Goal: Download file/media

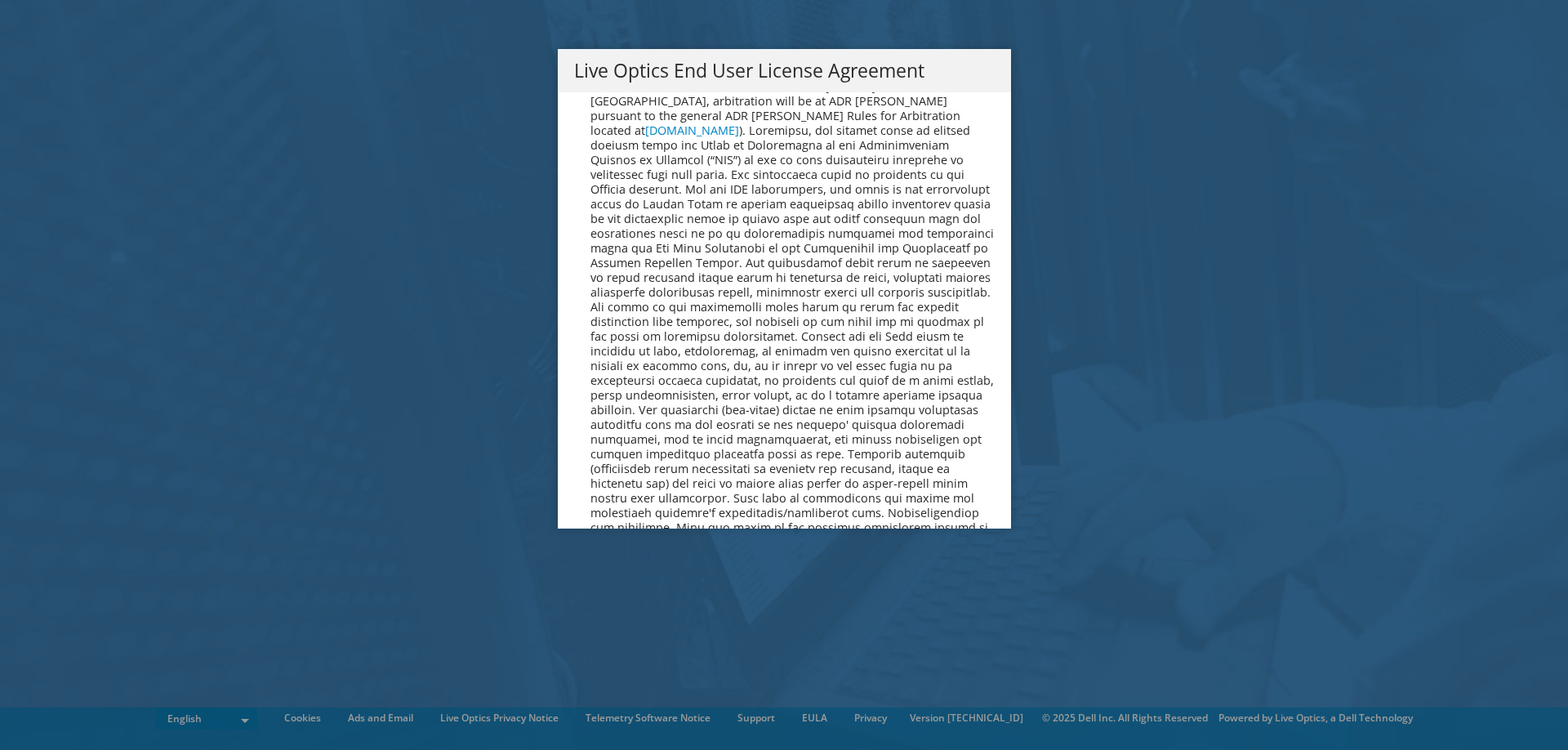
scroll to position [5990, 0]
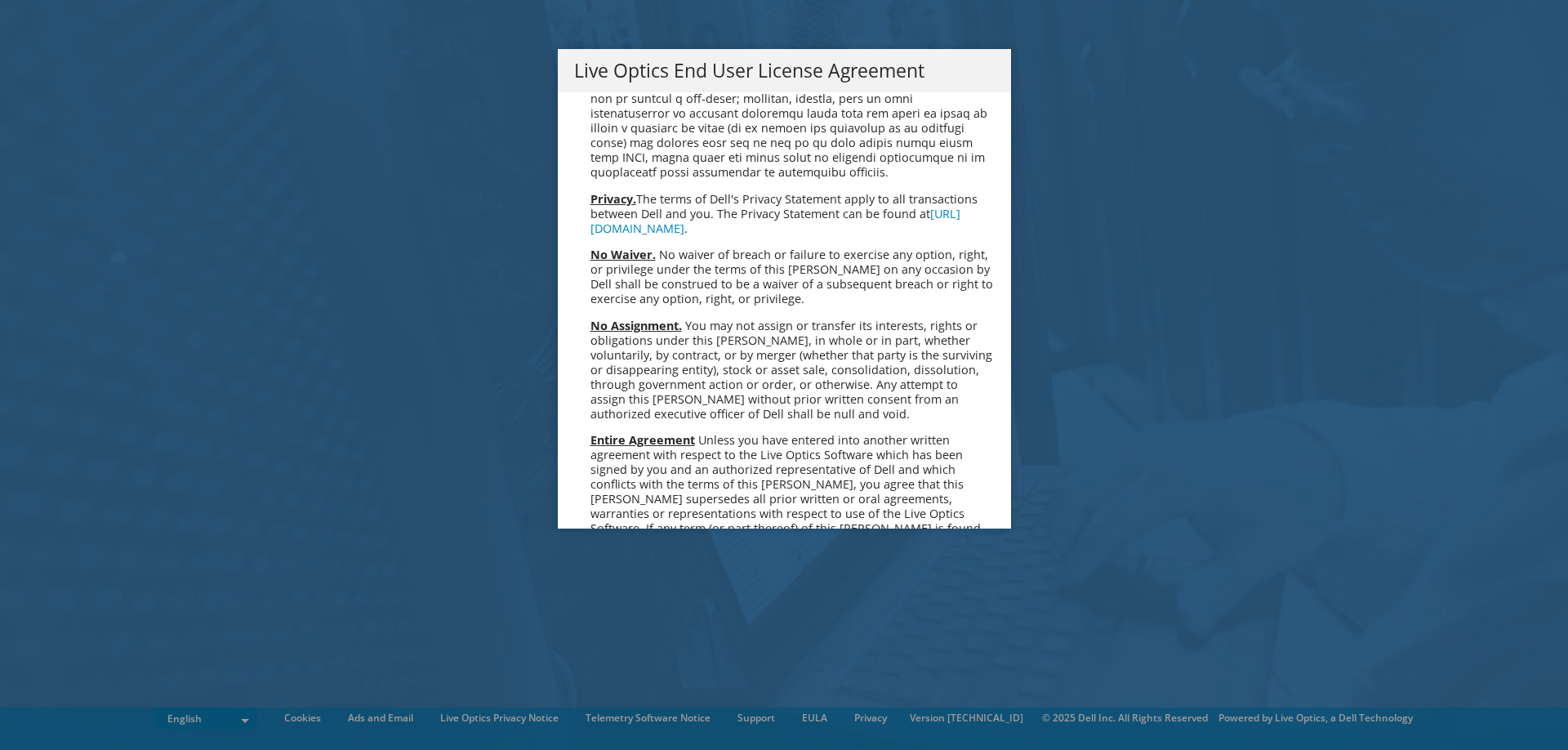
click at [613, 681] on link "Accept" at bounding box center [616, 701] width 83 height 40
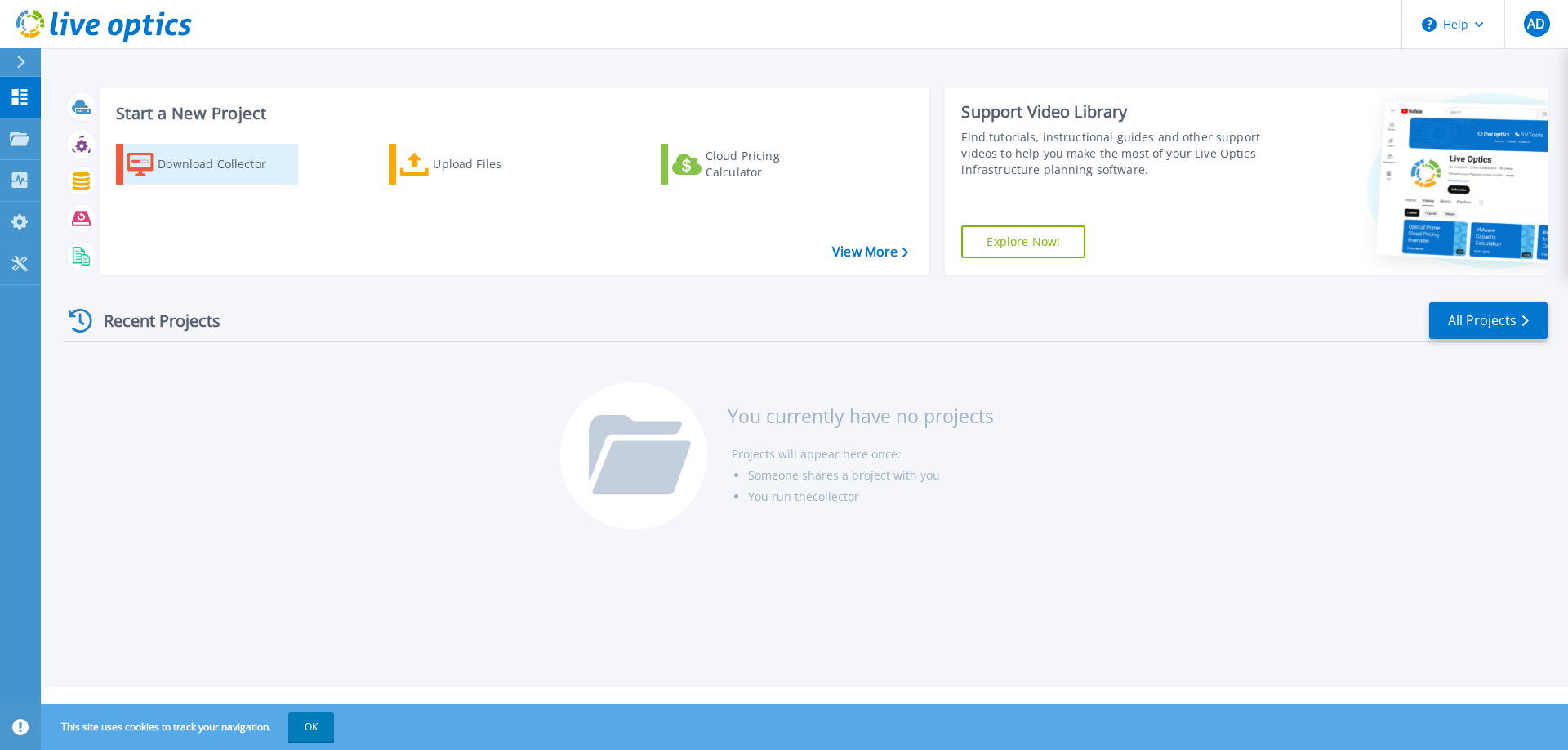
click at [182, 175] on div "Download Collector" at bounding box center [222, 164] width 131 height 33
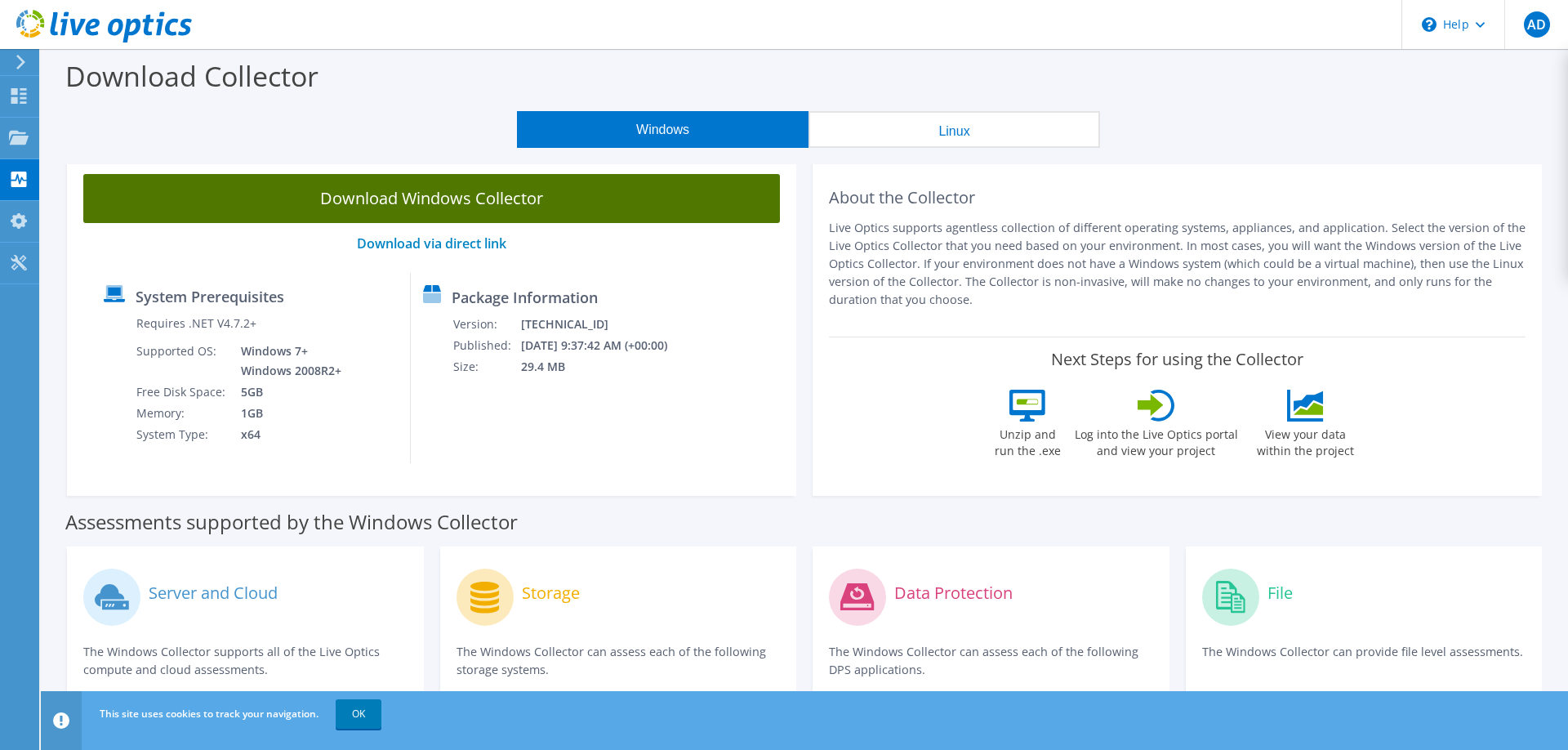
click at [453, 196] on link "Download Windows Collector" at bounding box center [431, 199] width 697 height 49
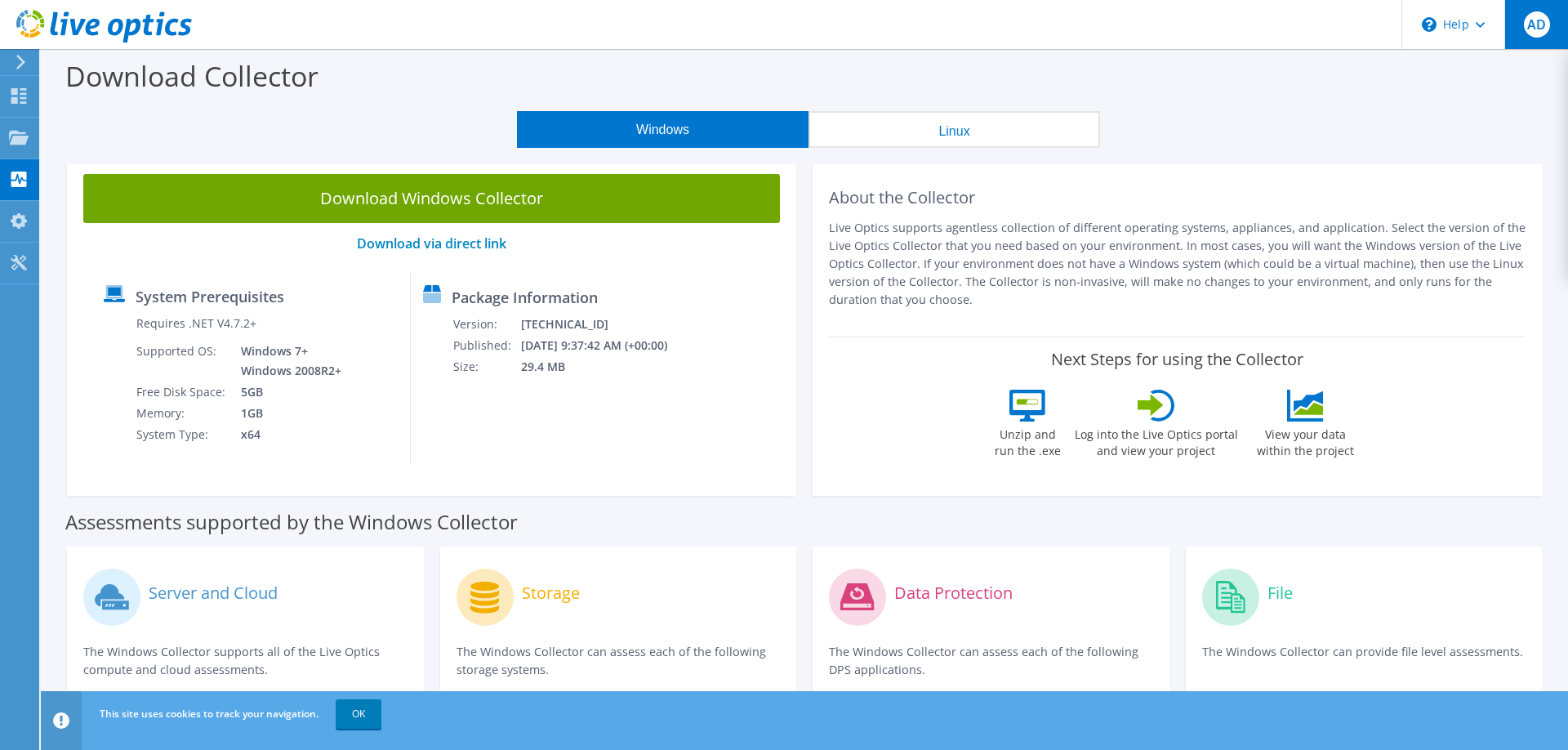
click at [1531, 33] on span "AD" at bounding box center [1538, 24] width 26 height 26
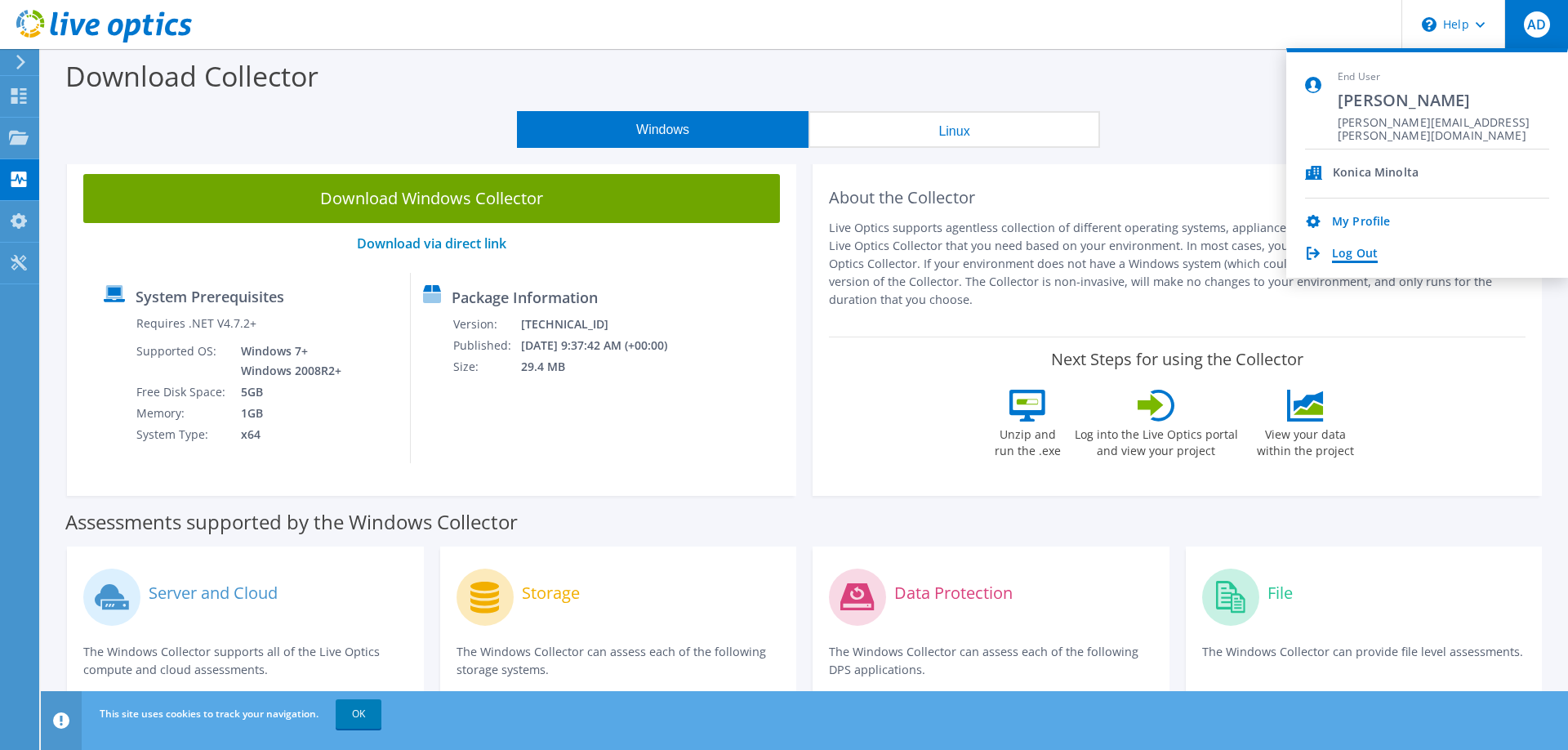
click at [1346, 257] on link "Log Out" at bounding box center [1355, 254] width 46 height 15
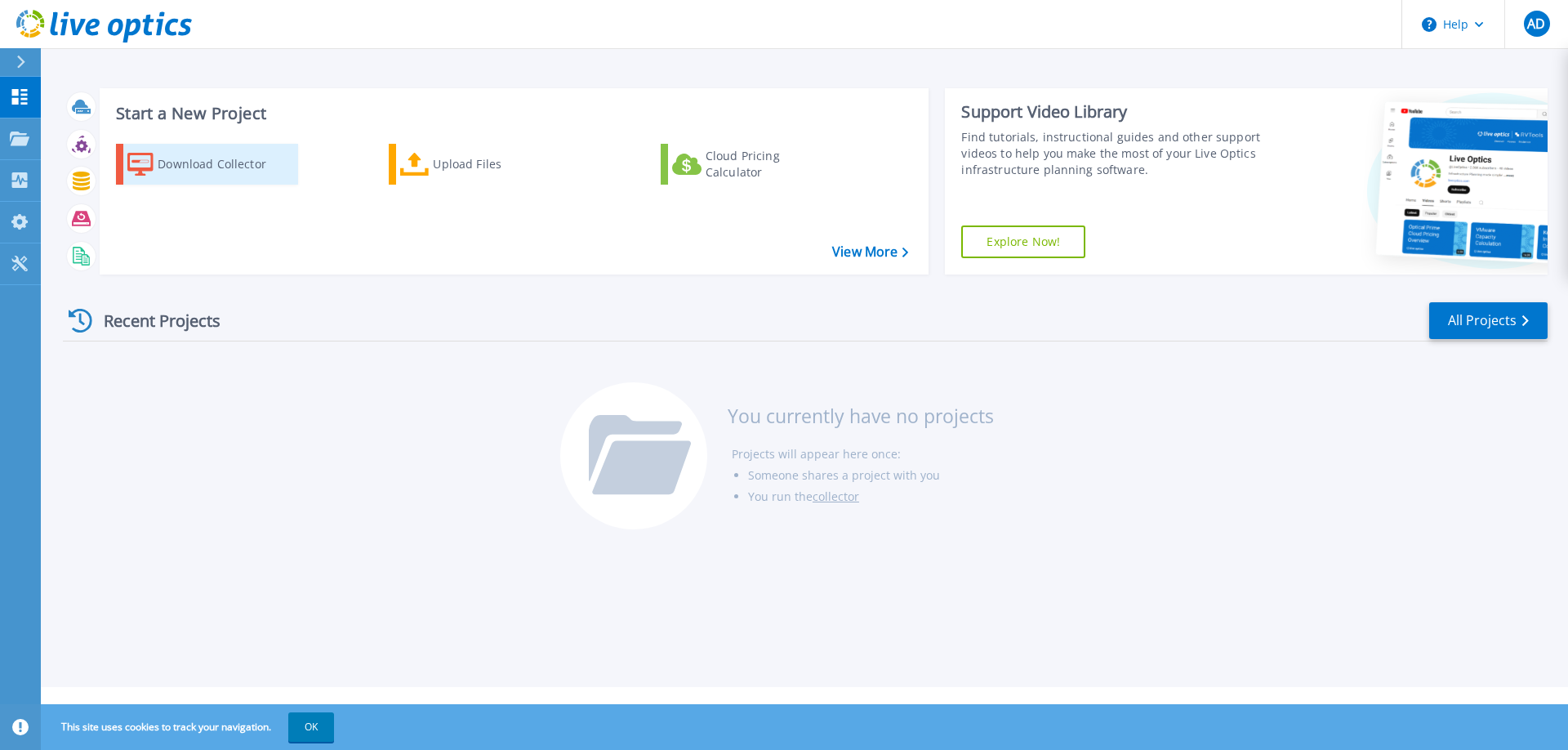
click at [166, 175] on div "Download Collector" at bounding box center [222, 164] width 131 height 33
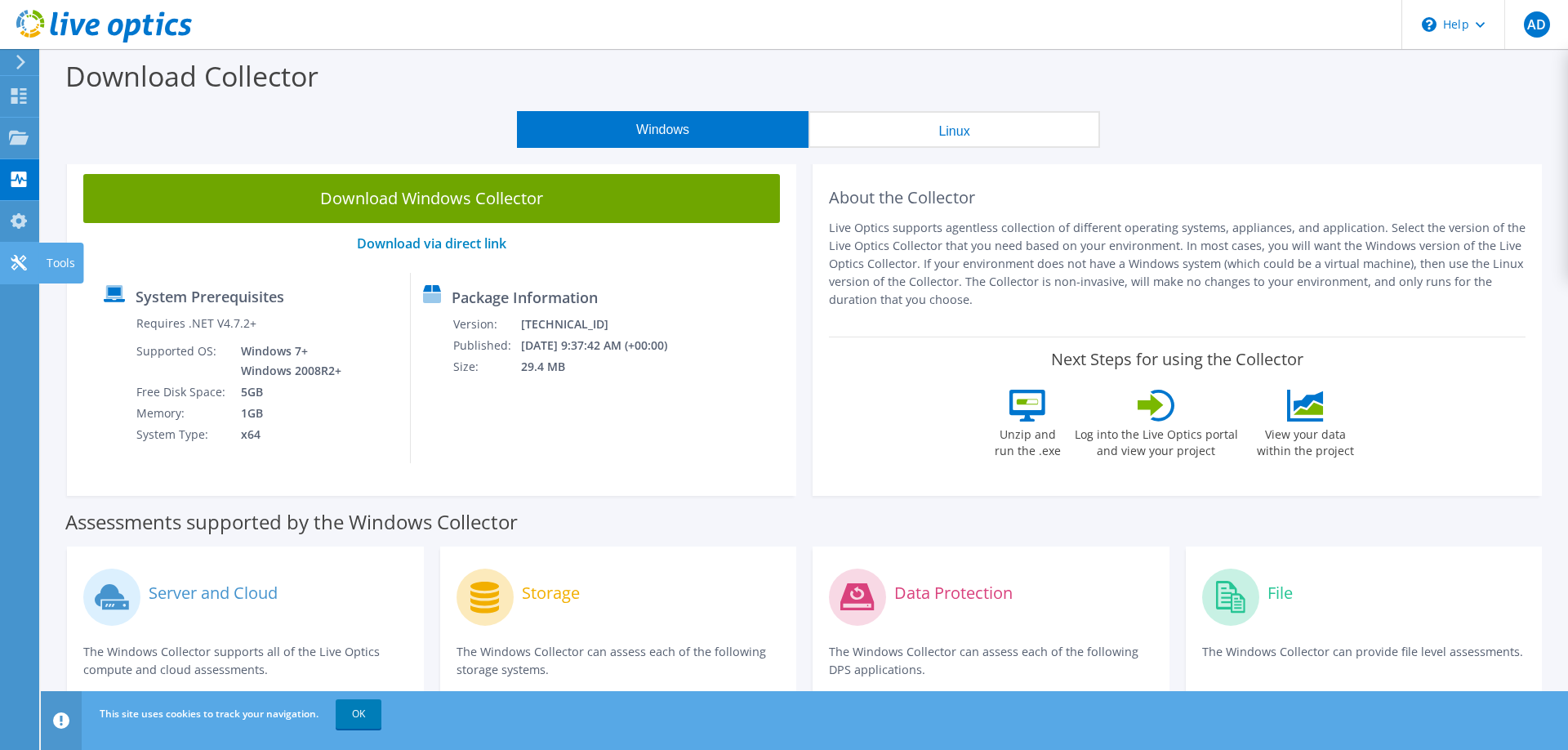
click at [14, 263] on icon at bounding box center [19, 263] width 20 height 15
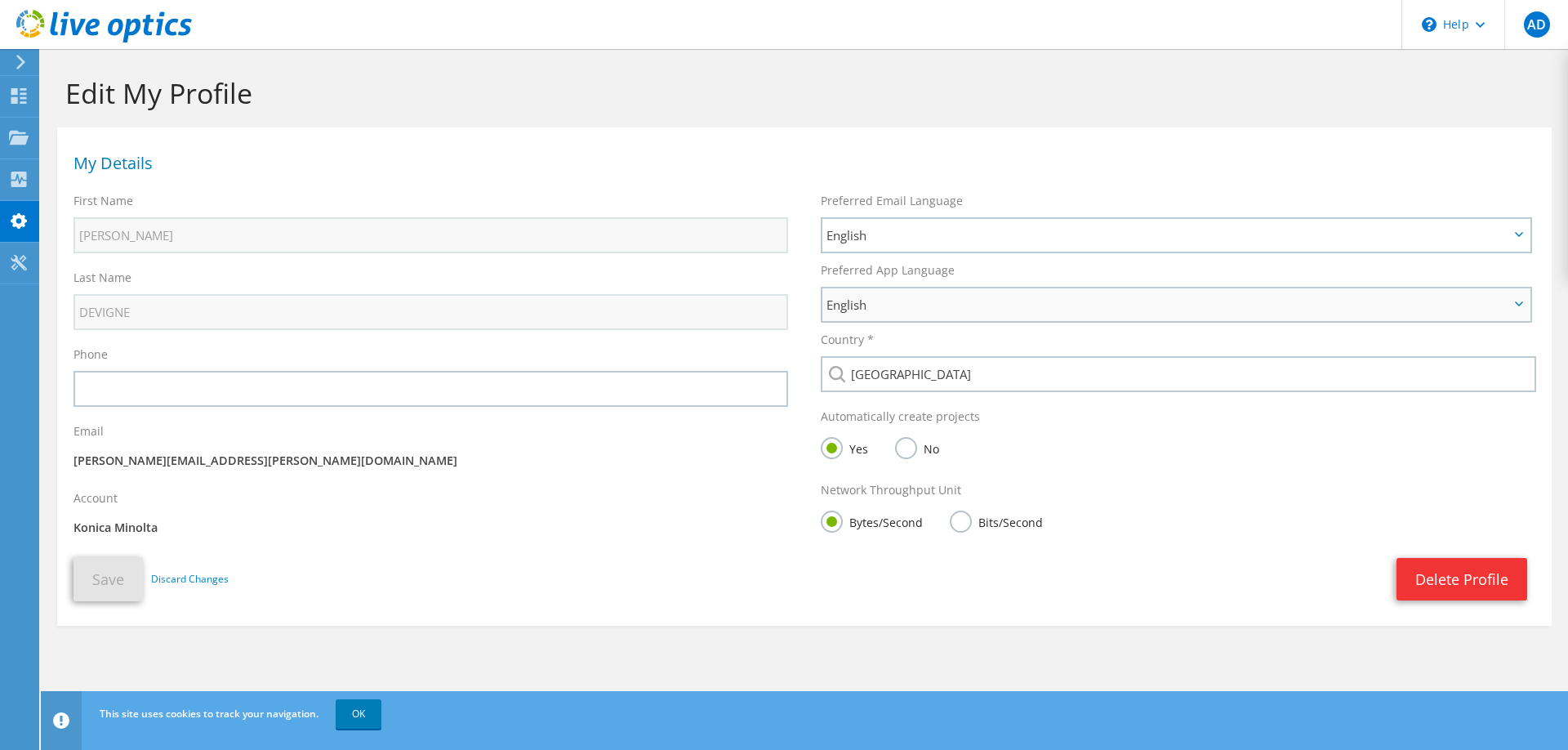
click at [1063, 322] on div "English English Deutsch Español Français Italiano Polski Português Русский 한국어 …" at bounding box center [1176, 304] width 711 height 36
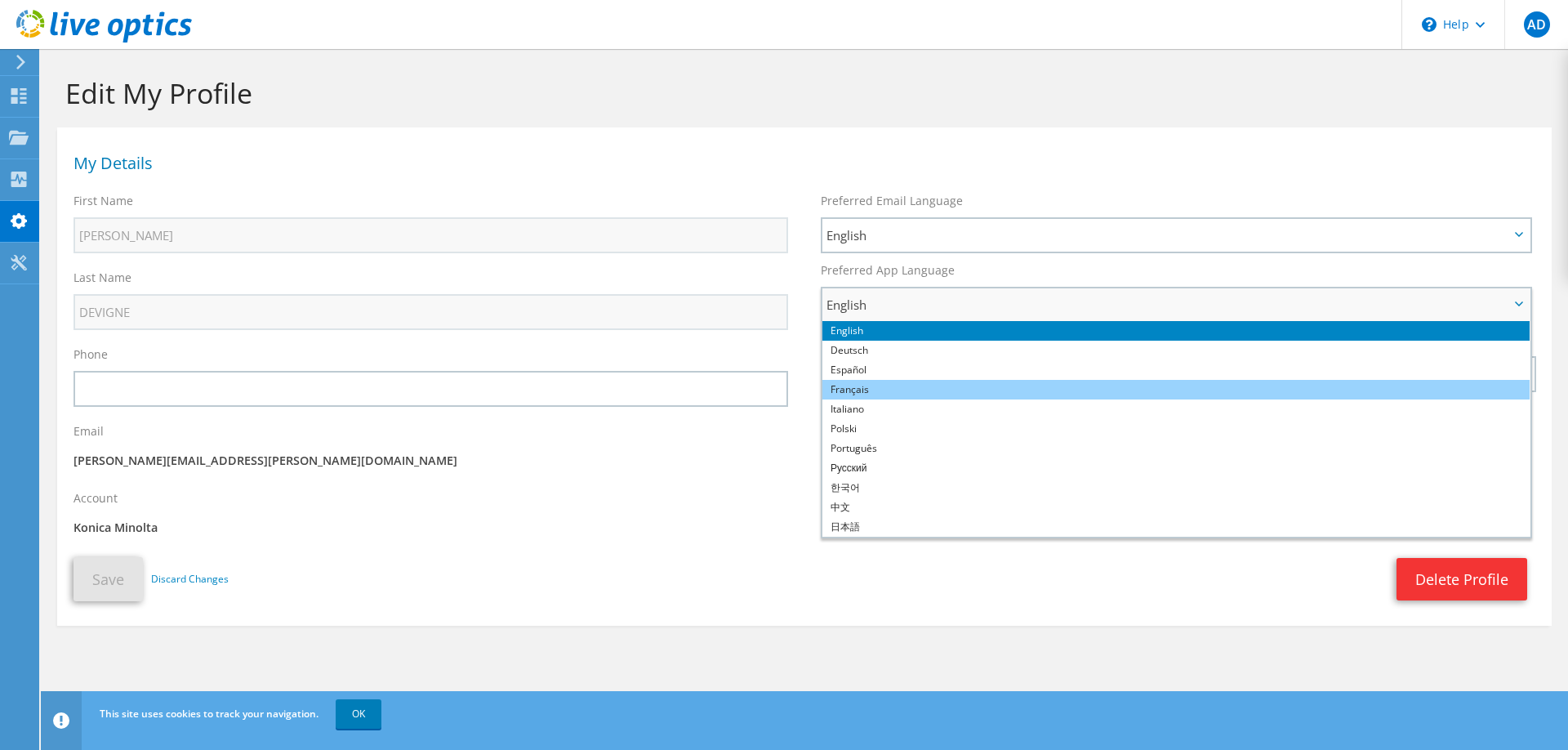
click at [860, 393] on li "Français" at bounding box center [1175, 389] width 707 height 20
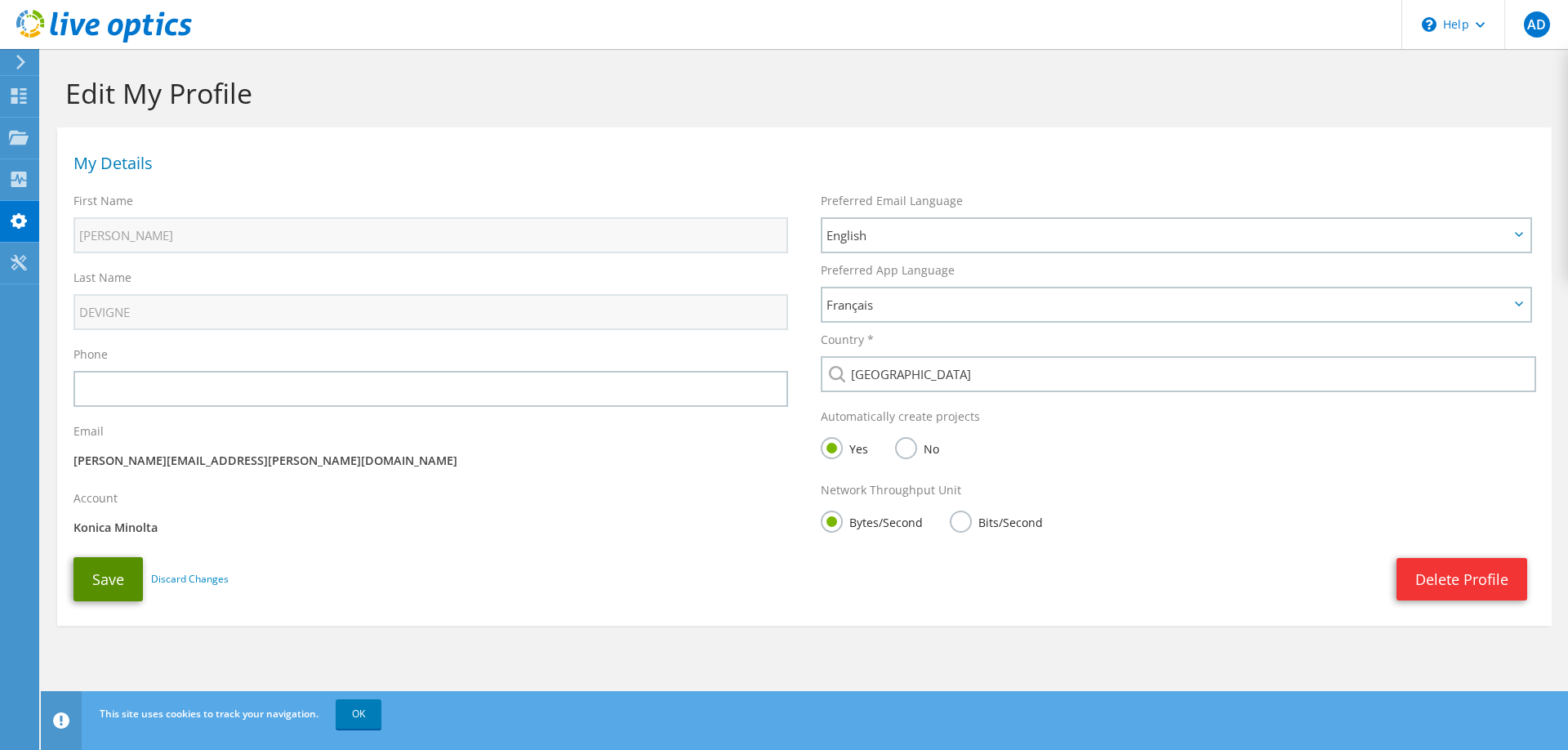
click at [100, 568] on button "Save" at bounding box center [108, 579] width 70 height 44
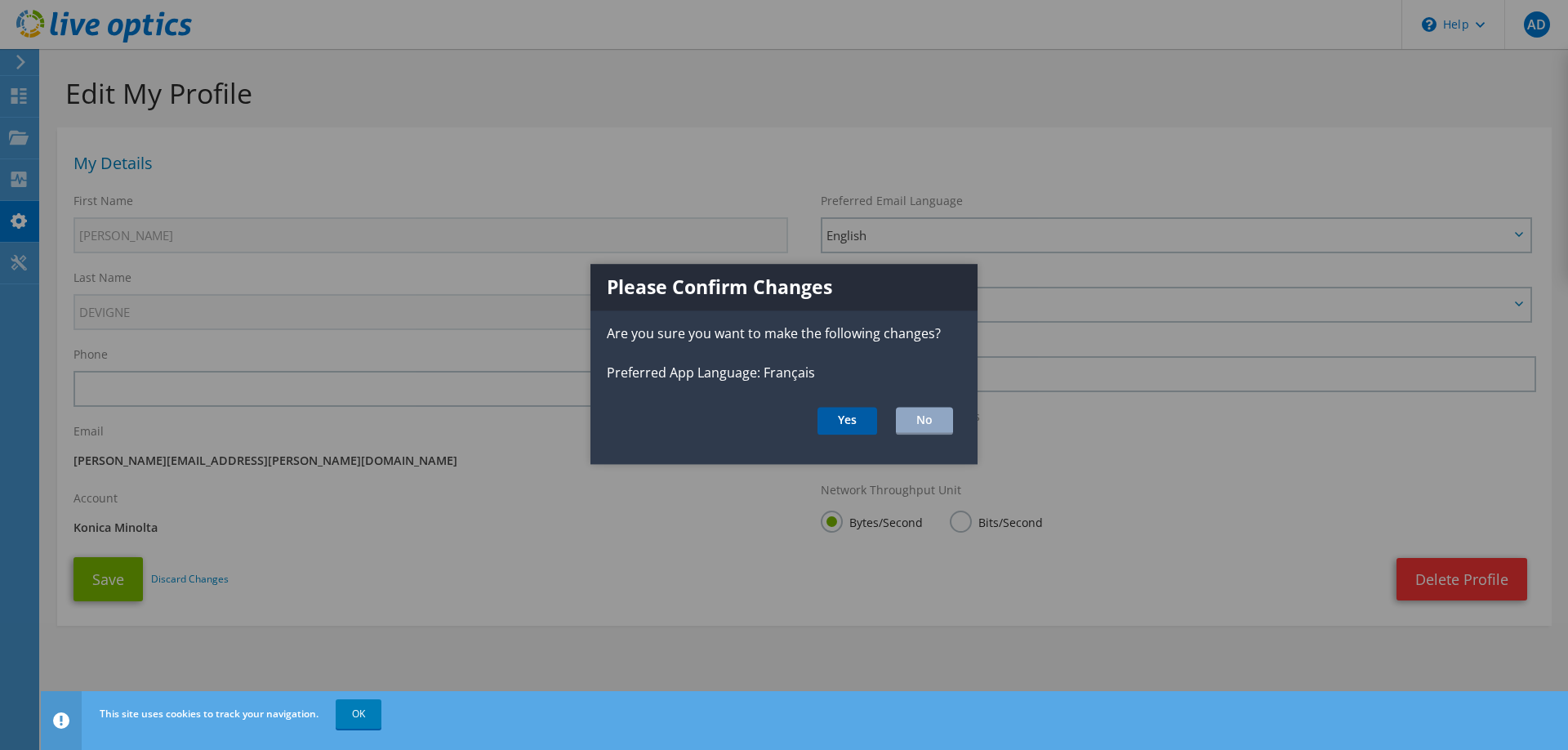
click at [824, 417] on button "Yes" at bounding box center [847, 420] width 59 height 27
